Goal: Register for event/course

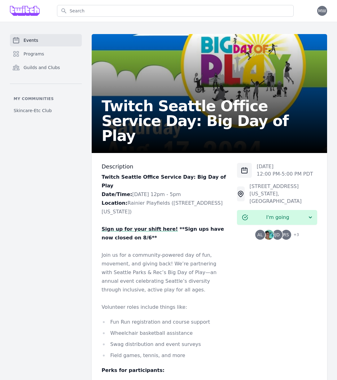
click at [29, 9] on img at bounding box center [25, 11] width 30 height 10
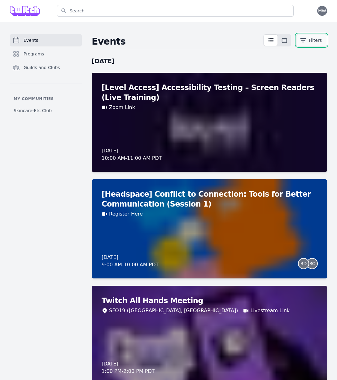
click at [309, 44] on button "Filters" at bounding box center [311, 40] width 31 height 12
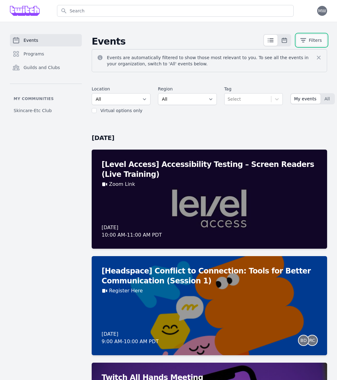
click at [309, 44] on button "Filters" at bounding box center [311, 40] width 31 height 12
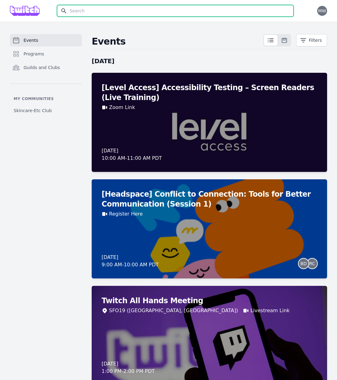
click at [227, 15] on input "text" at bounding box center [175, 11] width 236 height 12
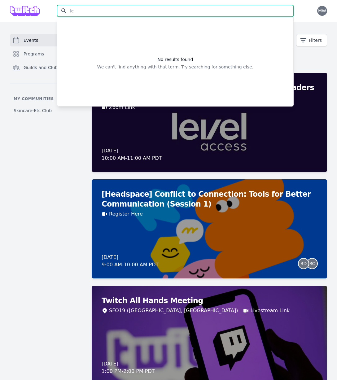
type input "t"
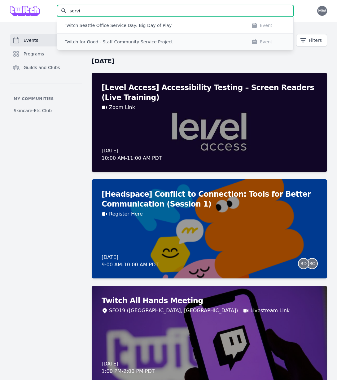
type input "servi"
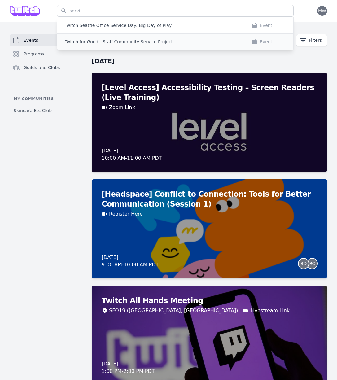
click at [221, 44] on div "Twitch for Good - Staff Community Service Project" at bounding box center [152, 42] width 174 height 6
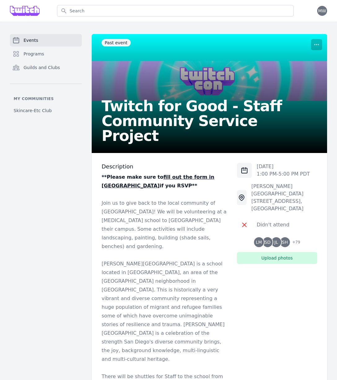
click at [299, 240] on span "+ 79" at bounding box center [293, 242] width 11 height 9
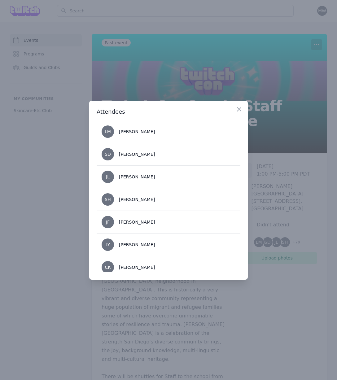
click at [280, 302] on div at bounding box center [168, 190] width 337 height 380
